Goal: Task Accomplishment & Management: Complete application form

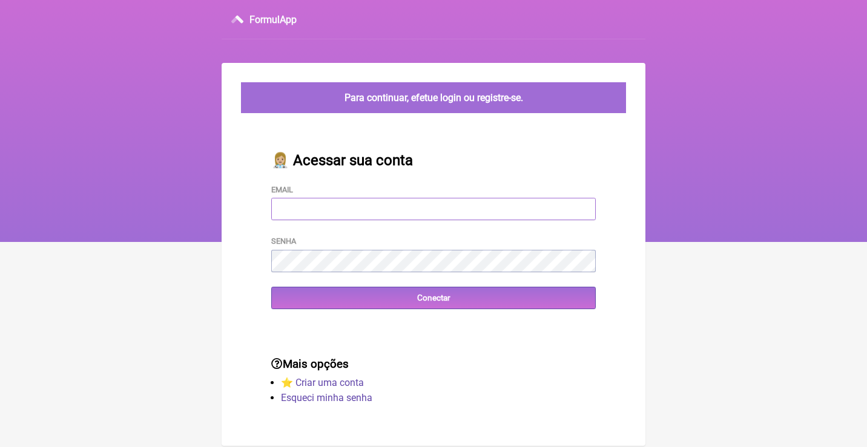
type input "[EMAIL_ADDRESS][DOMAIN_NAME]"
click at [433, 297] on input "Conectar" at bounding box center [433, 298] width 324 height 22
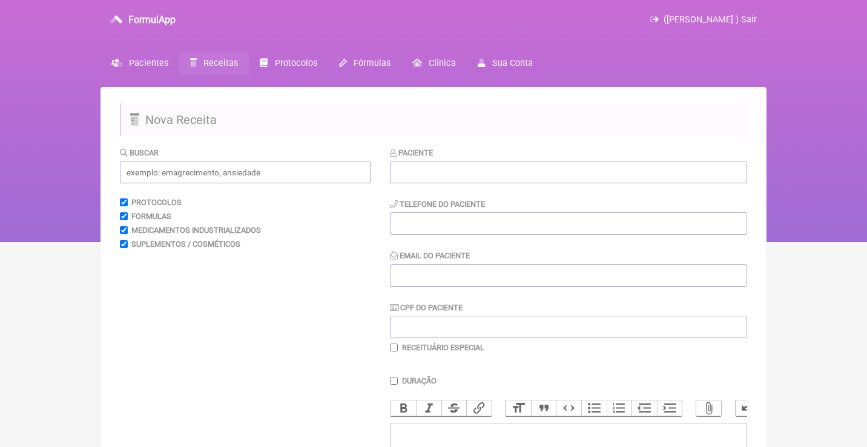
click at [226, 70] on link "Receitas" at bounding box center [214, 63] width 70 height 24
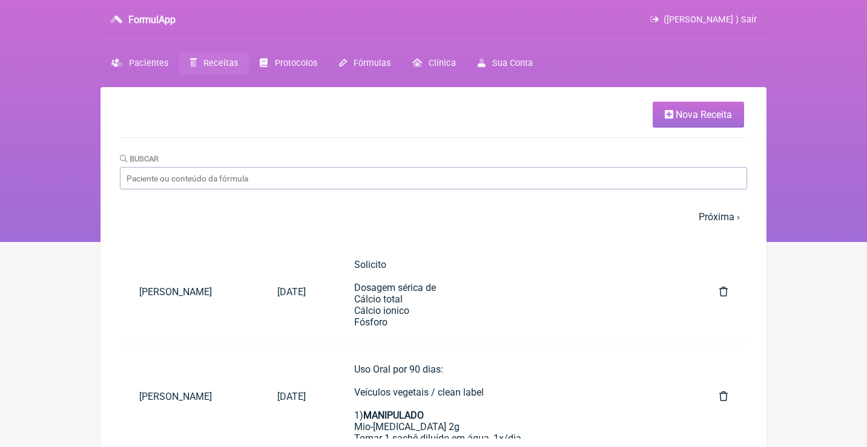
click at [412, 165] on div "Buscar" at bounding box center [433, 171] width 627 height 37
click at [412, 177] on input "Buscar" at bounding box center [433, 178] width 627 height 22
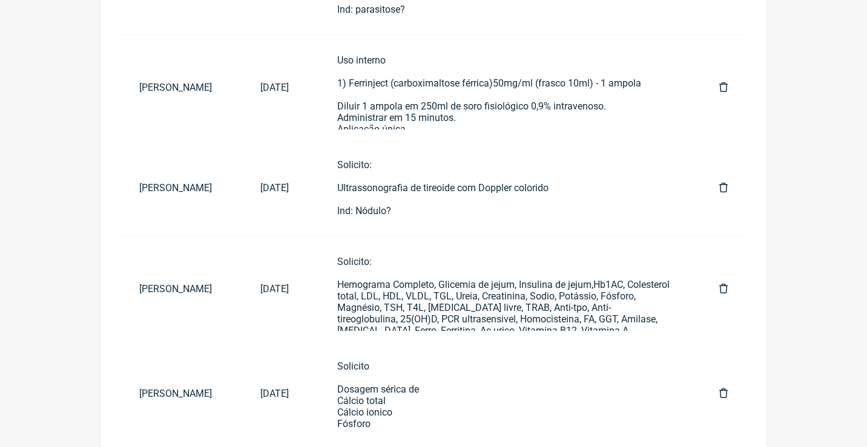
scroll to position [514, 0]
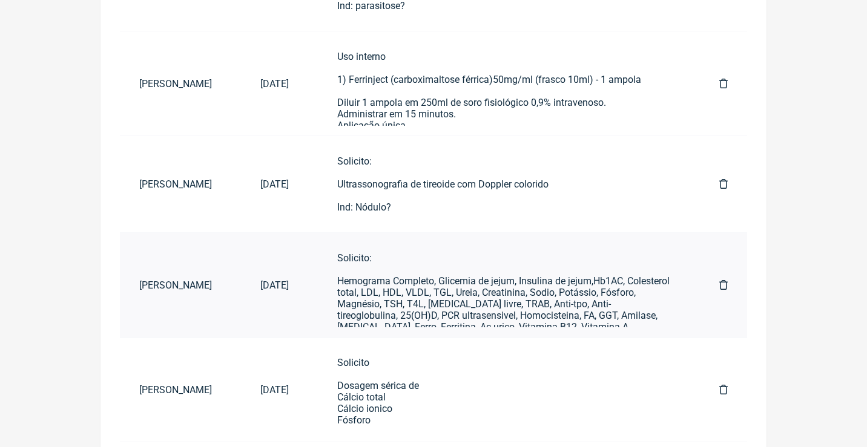
type input "Giovanna"
click at [498, 303] on div "Solicito: Hemograma Completo, Glicemia de jejum, Insulina de jejum,Hb1AC, Coles…" at bounding box center [503, 309] width 333 height 115
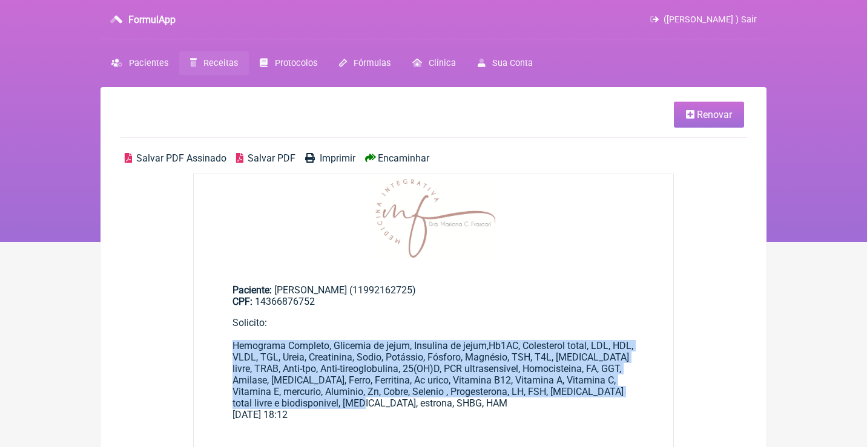
drag, startPoint x: 410, startPoint y: 399, endPoint x: 226, endPoint y: 340, distance: 192.6
click at [229, 341] on main "Paciente: Giovanna Fiorini (11992162725) CPF: 14366876752 Solicito: Hemograma C…" at bounding box center [433, 347] width 479 height 165
copy div "Hemograma Completo, Glicemia de jejum, Insulina de jejum,Hb1AC, Colesterol tota…"
click at [222, 59] on span "Receitas" at bounding box center [220, 63] width 34 height 10
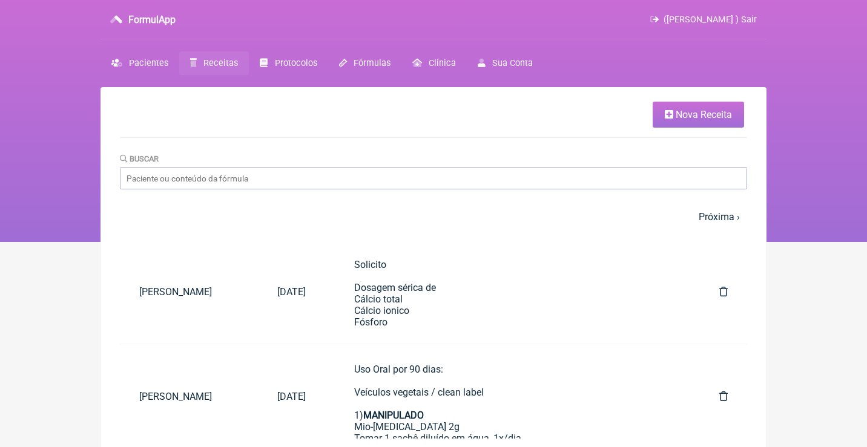
click at [692, 116] on span "Nova Receita" at bounding box center [703, 114] width 56 height 11
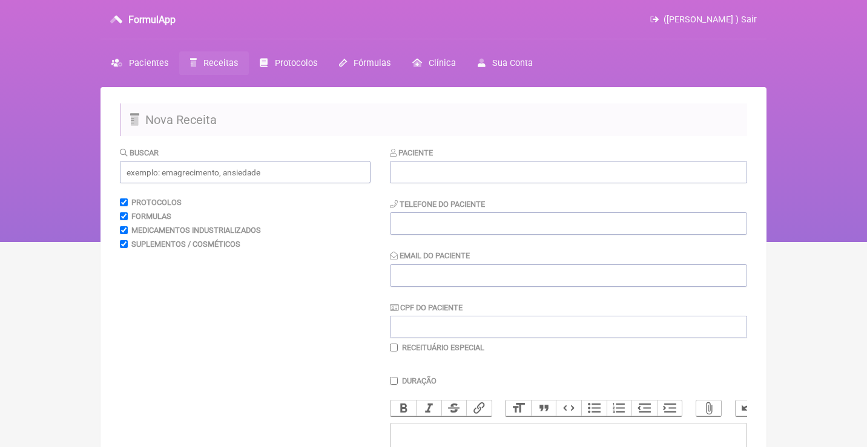
click at [525, 159] on div "Paciente" at bounding box center [568, 164] width 357 height 37
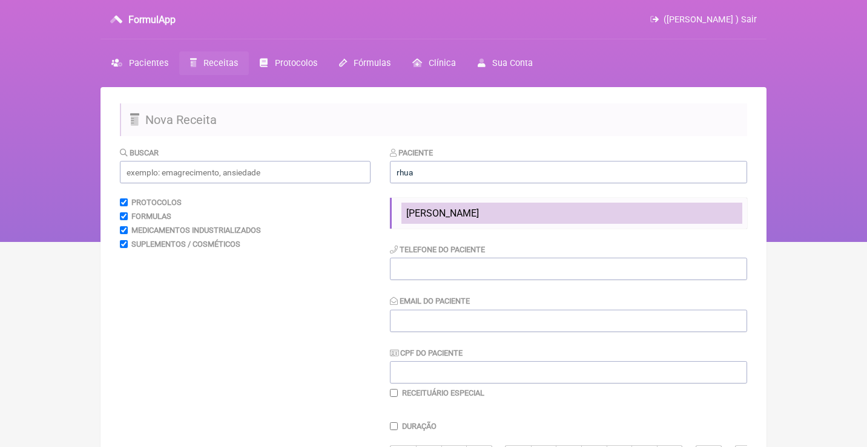
click at [420, 211] on span "Rhuana Vescovi" at bounding box center [442, 213] width 73 height 11
type input "Rhuana Vescovi"
type input "21 990923010"
type input "rhuanamr@gmail.com"
type input "11810991706"
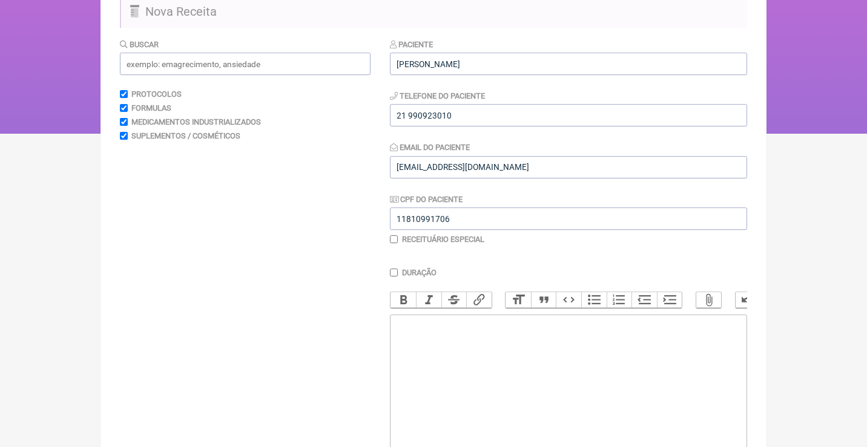
scroll to position [110, 0]
click at [460, 328] on trix-editor at bounding box center [568, 386] width 357 height 145
paste trix-editor "<div>Hemograma Completo, Glicemia de jejum, Insulina de jejum,Hb1AC, Colesterol…"
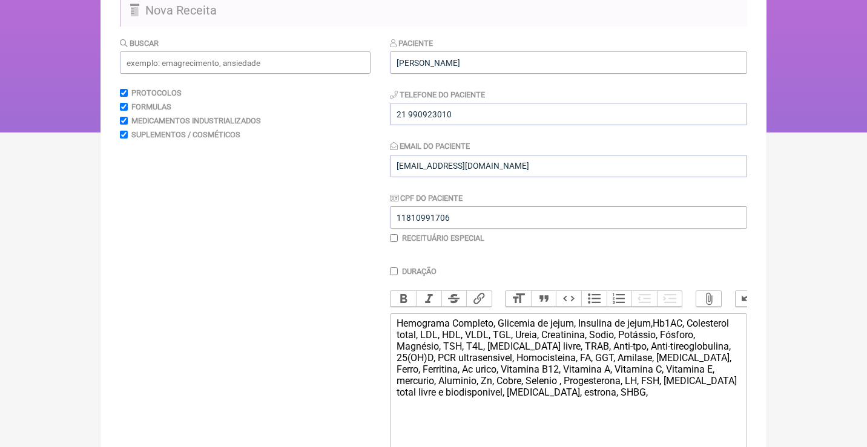
click at [392, 315] on trix-editor "Hemograma Completo, Glicemia de jejum, Insulina de jejum,Hb1AC, Colesterol tota…" at bounding box center [568, 386] width 357 height 145
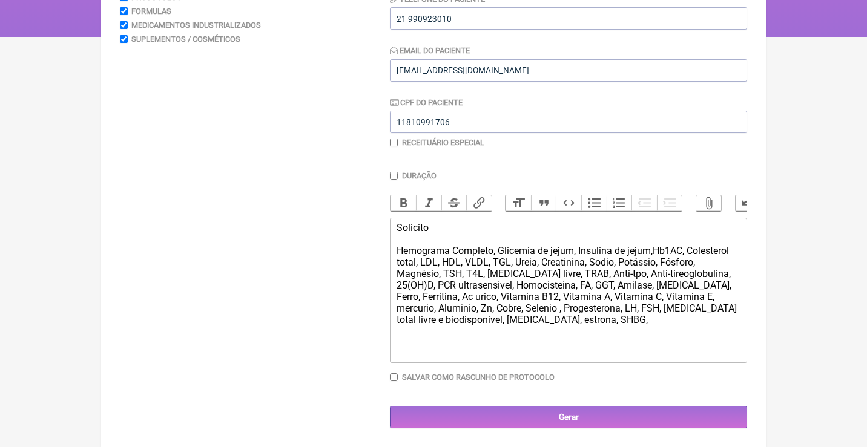
scroll to position [205, 0]
click at [674, 259] on div "Solicito Hemograma Completo, Glicemia de jejum, Insulina de jejum,Hb1AC, Colest…" at bounding box center [568, 274] width 344 height 103
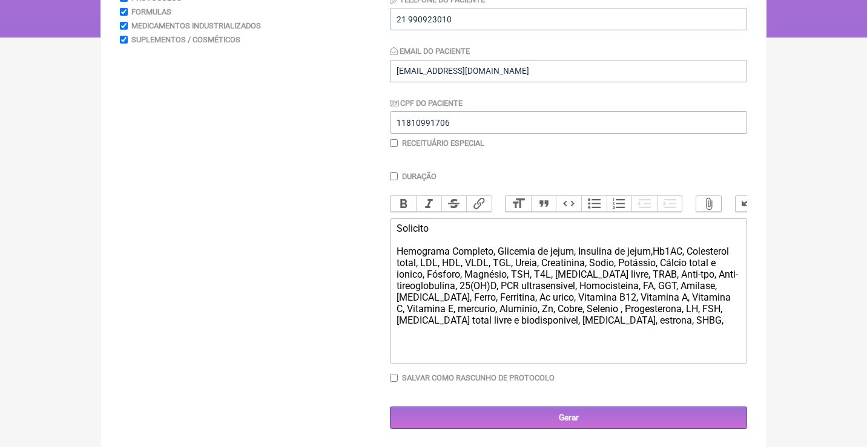
click at [681, 319] on div "Solicito Hemograma Completo, Glicemia de jejum, Insulina de jejum,Hb1AC, Colest…" at bounding box center [568, 274] width 344 height 103
type trix-editor "<div>Solicito<br><br>Hemograma Completo, Glicemia de jejum, Insulina de jejum,H…"
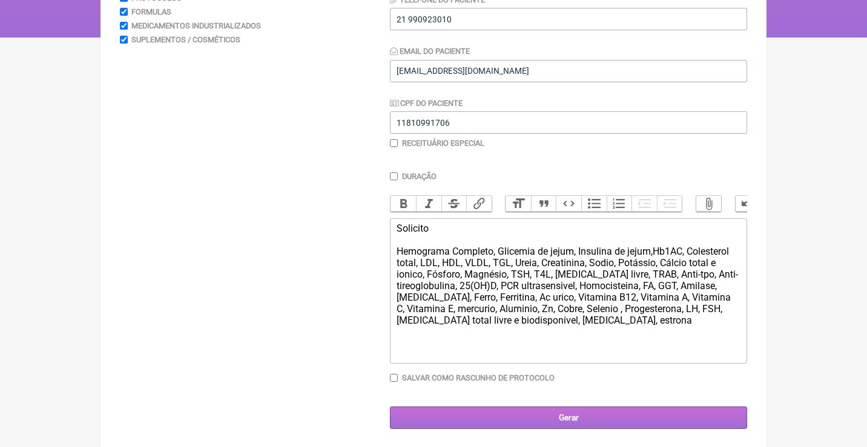
drag, startPoint x: 681, startPoint y: 319, endPoint x: 625, endPoint y: 413, distance: 109.1
click at [625, 413] on input "Gerar" at bounding box center [568, 418] width 357 height 22
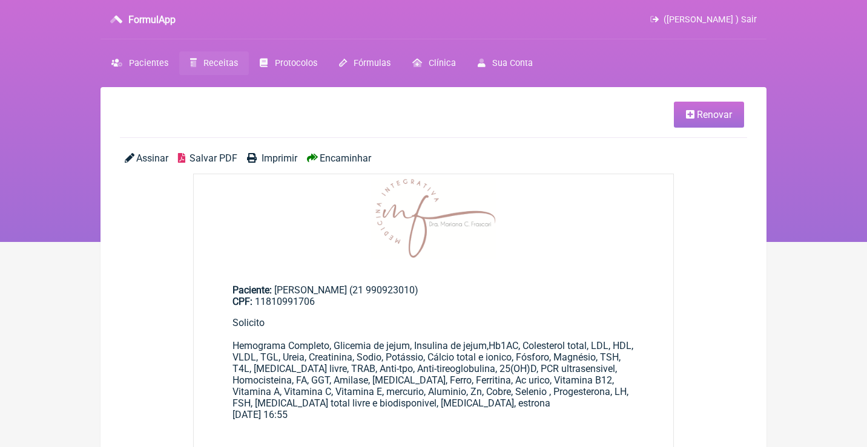
click at [157, 159] on span "Assinar" at bounding box center [152, 158] width 32 height 11
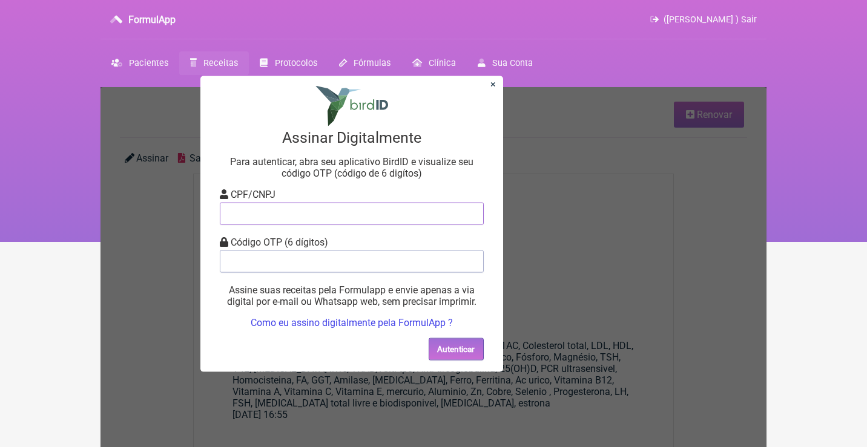
click at [234, 214] on input "tel" at bounding box center [352, 213] width 264 height 22
type input "12805451783"
click at [256, 270] on input "tel" at bounding box center [352, 261] width 264 height 22
type input "478997"
click at [441, 342] on button "Autenticar" at bounding box center [456, 349] width 55 height 22
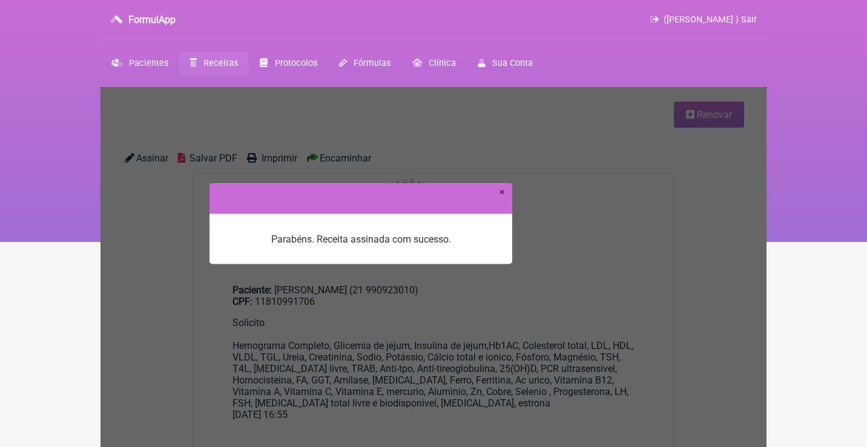
click at [504, 191] on link "×" at bounding box center [501, 191] width 5 height 11
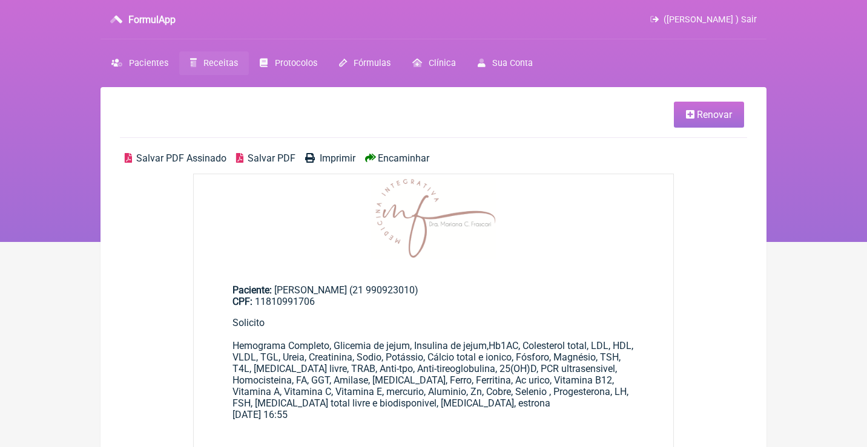
click at [152, 160] on span "Salvar PDF Assinado" at bounding box center [181, 158] width 90 height 11
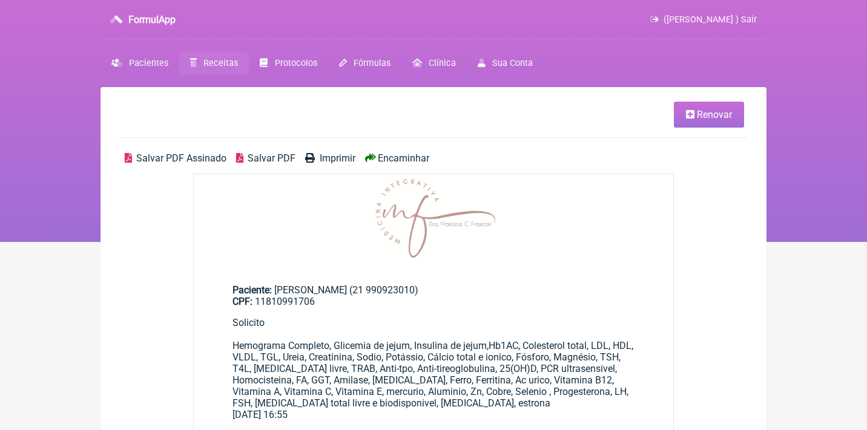
click at [682, 120] on link "Renovar" at bounding box center [709, 115] width 70 height 26
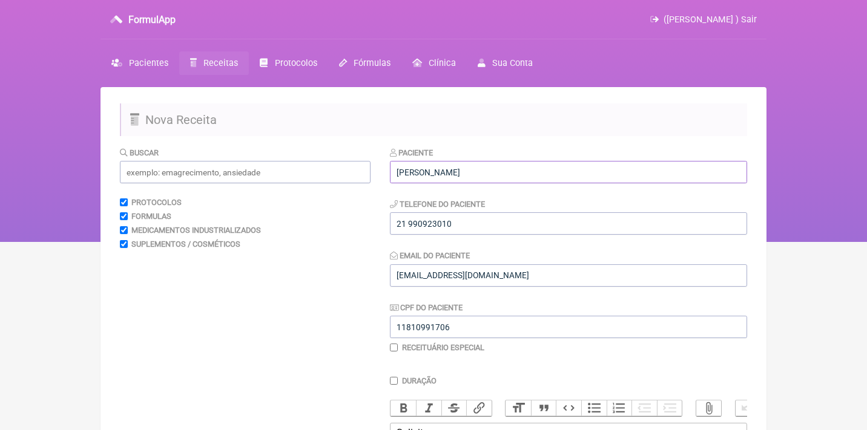
drag, startPoint x: 474, startPoint y: 168, endPoint x: 365, endPoint y: 160, distance: 109.2
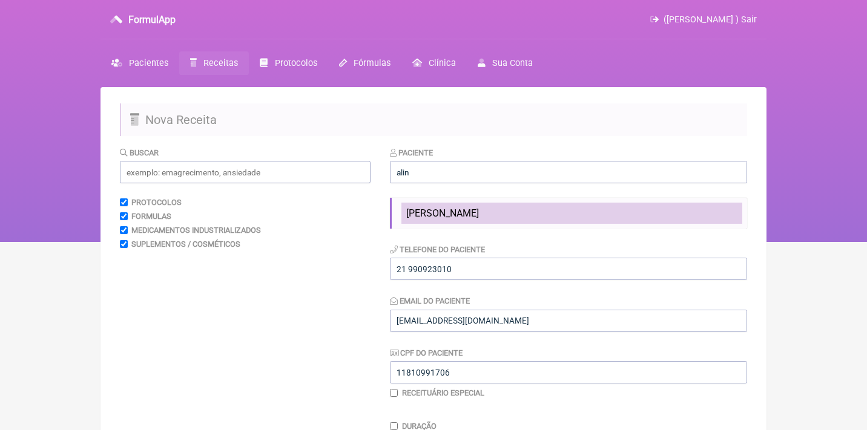
click at [557, 209] on li "[PERSON_NAME]" at bounding box center [571, 213] width 341 height 21
type input "[PERSON_NAME]"
type input "21986910660"
type input "[EMAIL_ADDRESS][DOMAIN_NAME]"
type input "715.484.831-68"
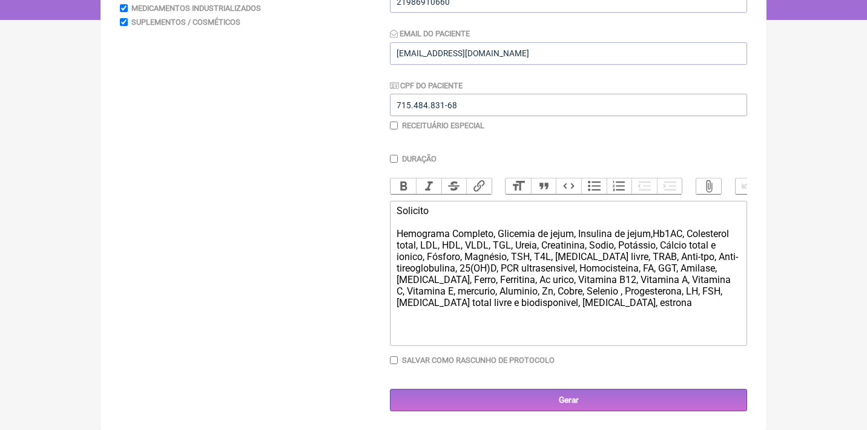
scroll to position [222, 0]
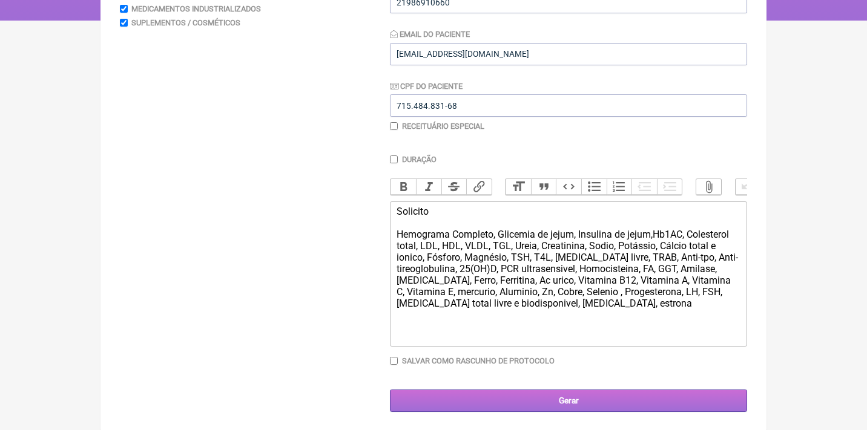
click at [559, 401] on input "Gerar" at bounding box center [568, 401] width 357 height 22
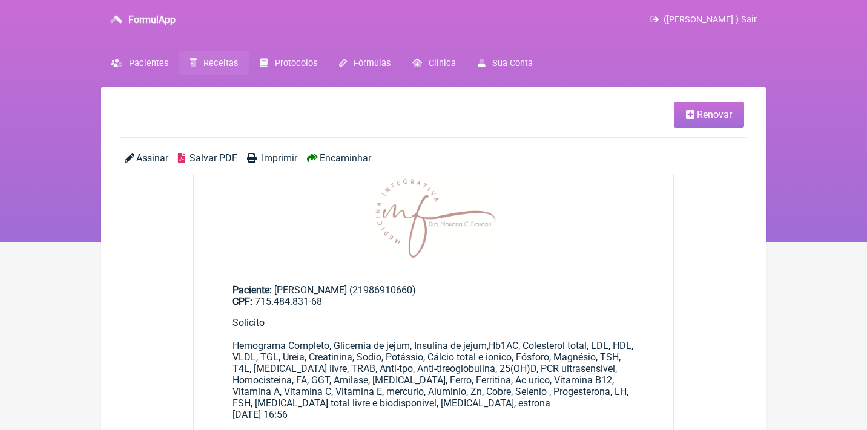
click at [158, 159] on span "Assinar" at bounding box center [152, 158] width 32 height 11
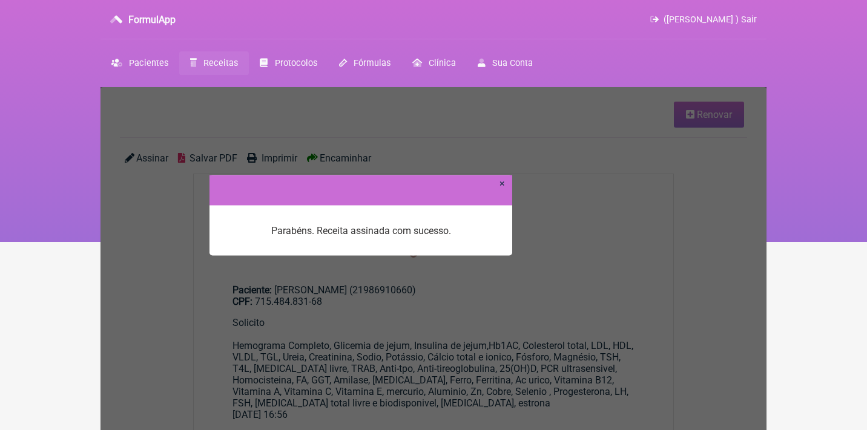
click at [501, 186] on link "×" at bounding box center [501, 182] width 5 height 11
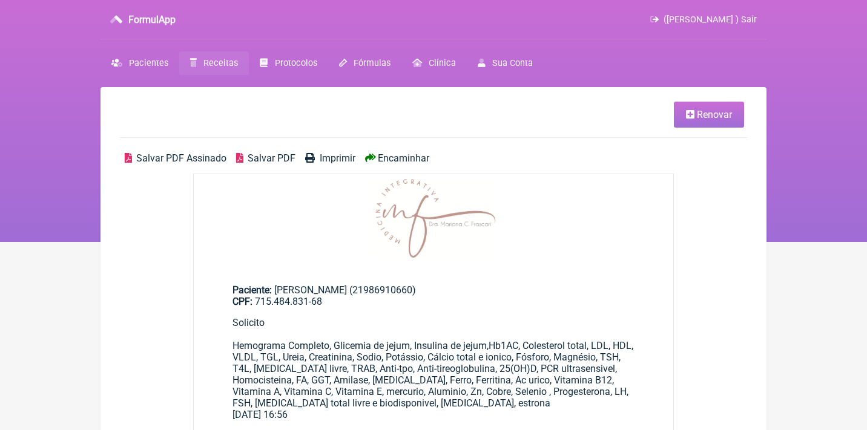
click at [205, 155] on span "Salvar PDF Assinado" at bounding box center [181, 158] width 90 height 11
